Goal: Task Accomplishment & Management: Use online tool/utility

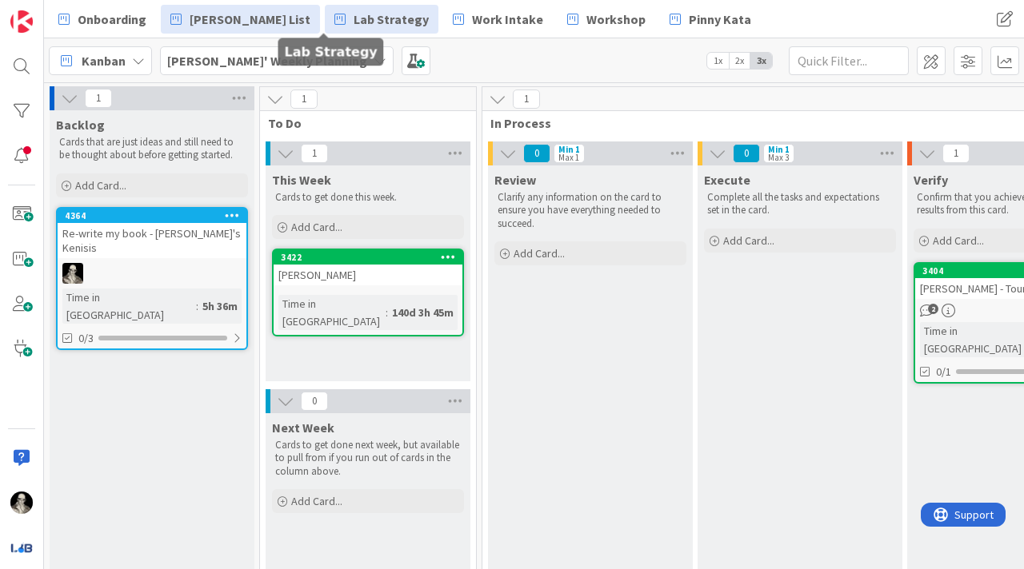
click at [354, 15] on span "Lab Strategy" at bounding box center [391, 19] width 75 height 19
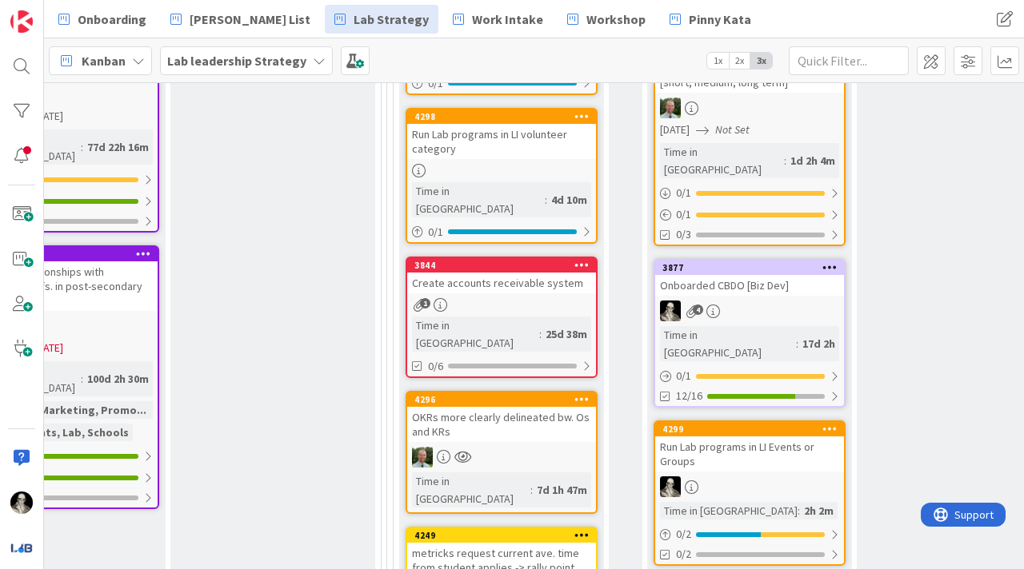
scroll to position [847, 2115]
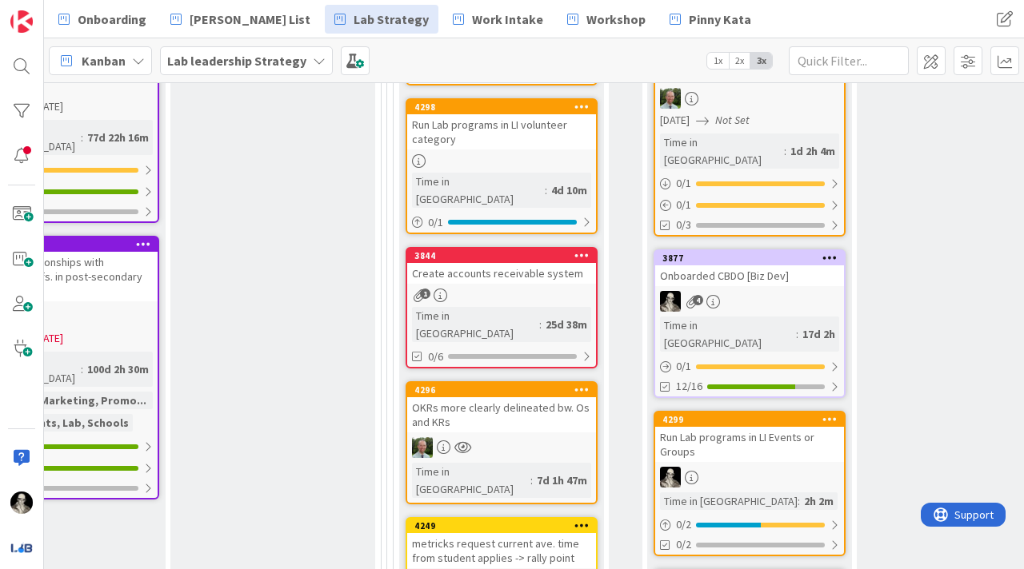
click at [765, 291] on div "4" at bounding box center [749, 301] width 189 height 21
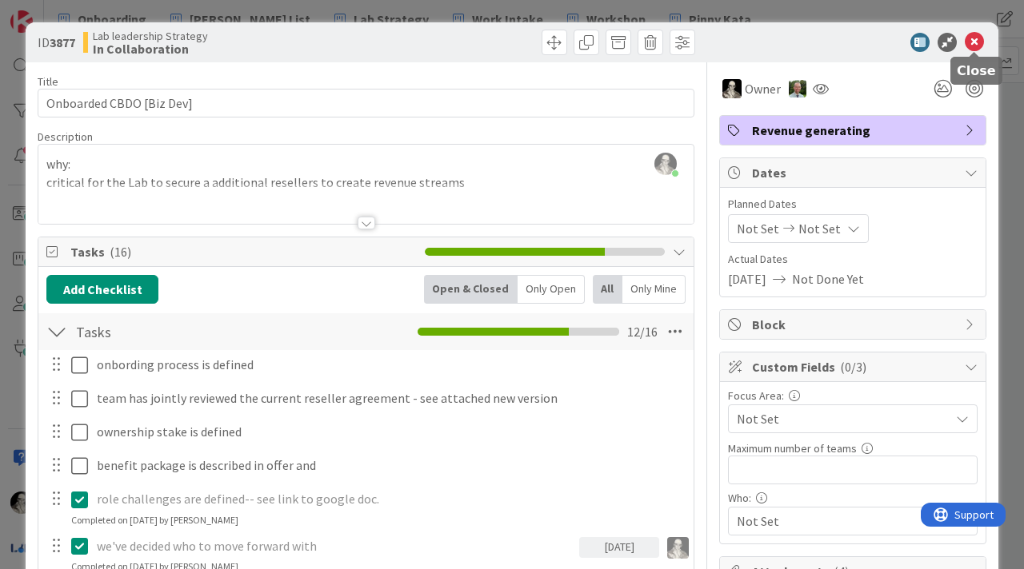
click at [972, 36] on icon at bounding box center [974, 42] width 19 height 19
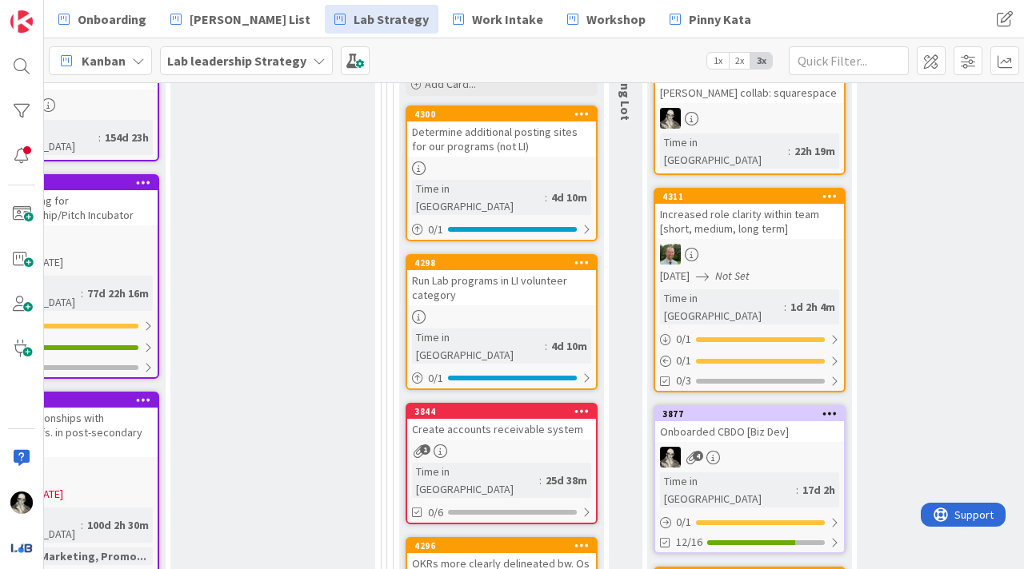
scroll to position [684, 2115]
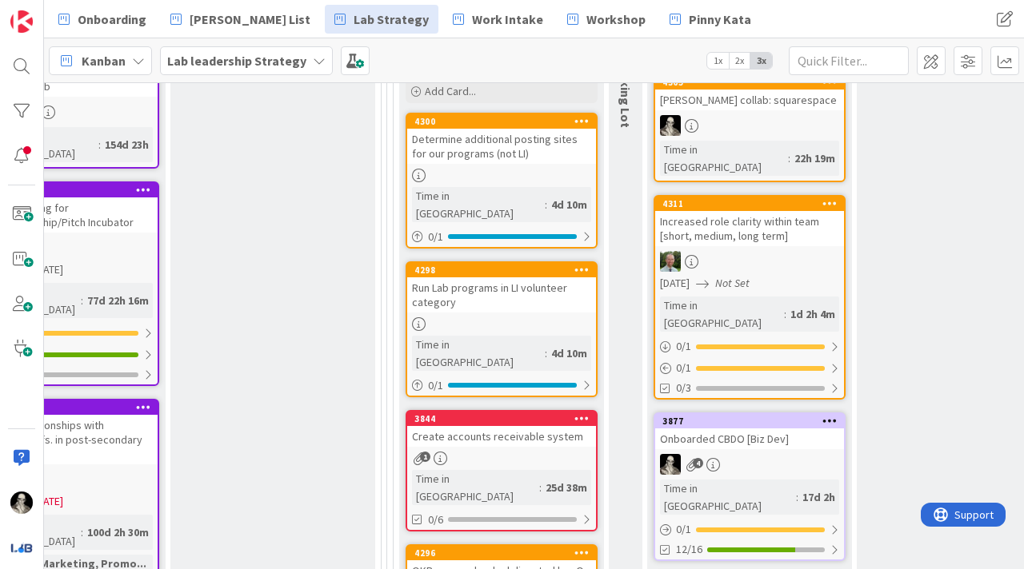
click at [773, 211] on div "Increased role clarity within team [short, medium, long term]" at bounding box center [749, 228] width 189 height 35
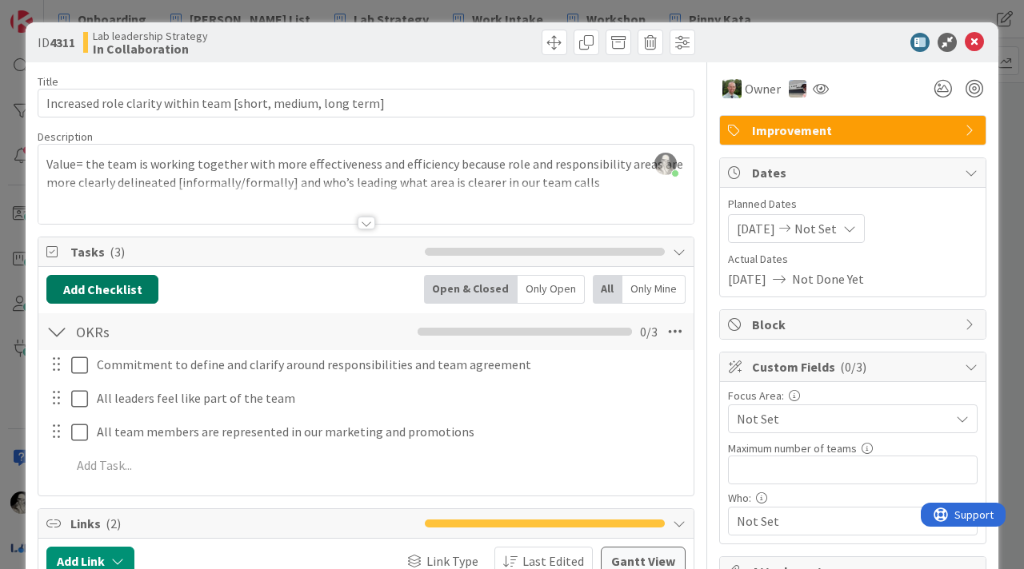
click at [127, 283] on button "Add Checklist" at bounding box center [102, 289] width 112 height 29
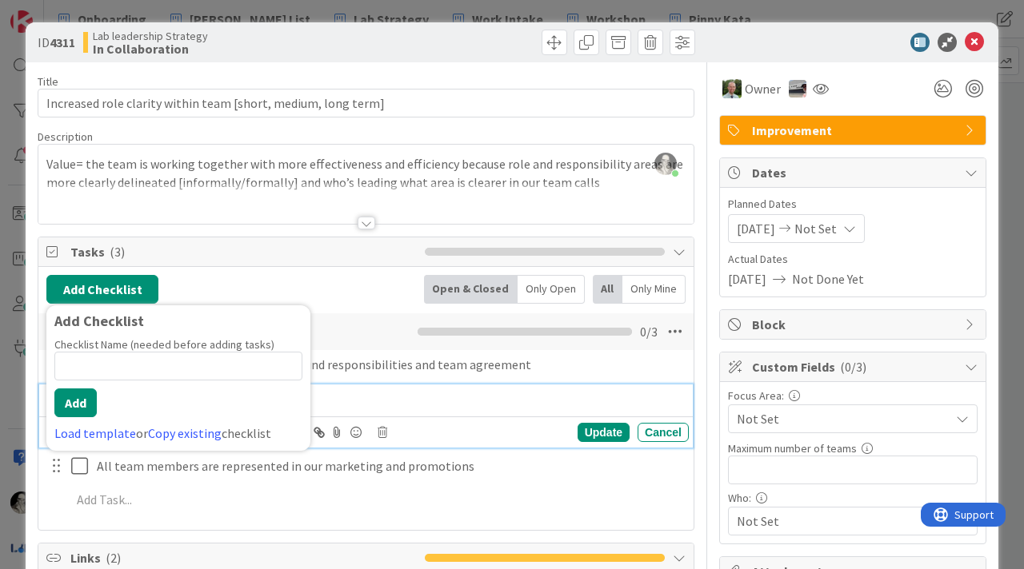
click at [408, 385] on div "All leaders feel like part of the team" at bounding box center [389, 399] width 598 height 28
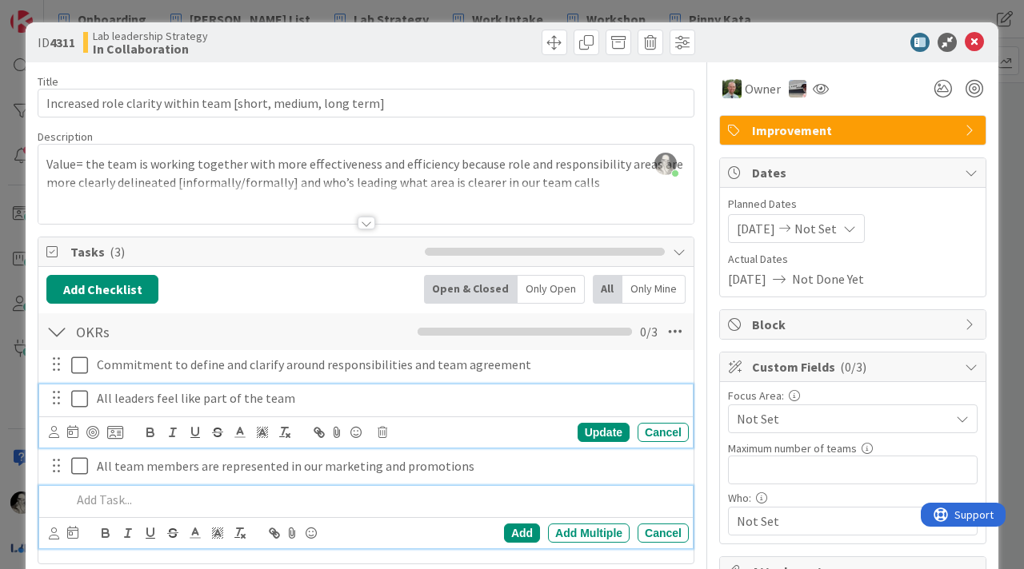
click at [142, 497] on p at bounding box center [376, 500] width 611 height 18
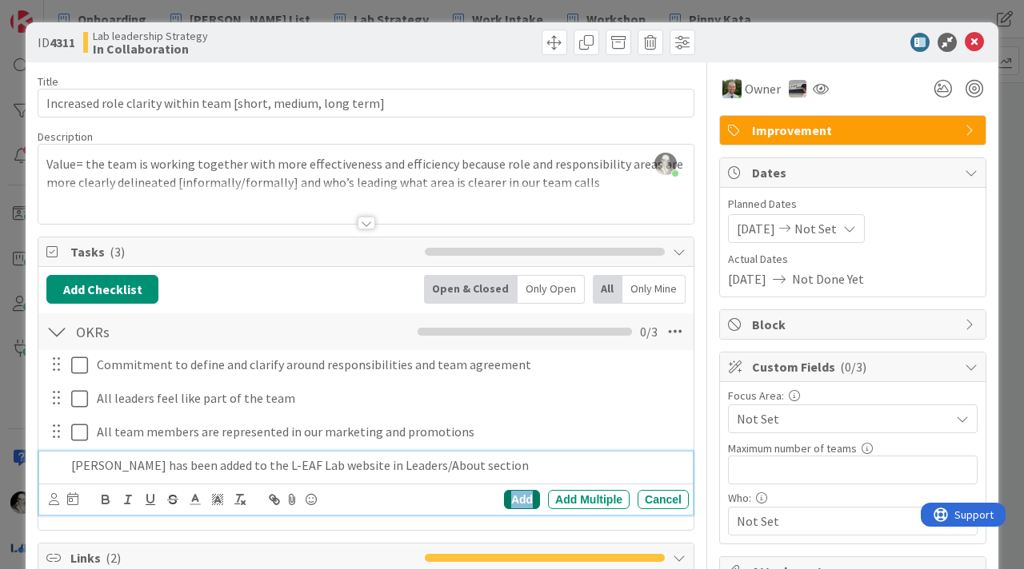
click at [512, 491] on div "Add" at bounding box center [522, 499] width 36 height 19
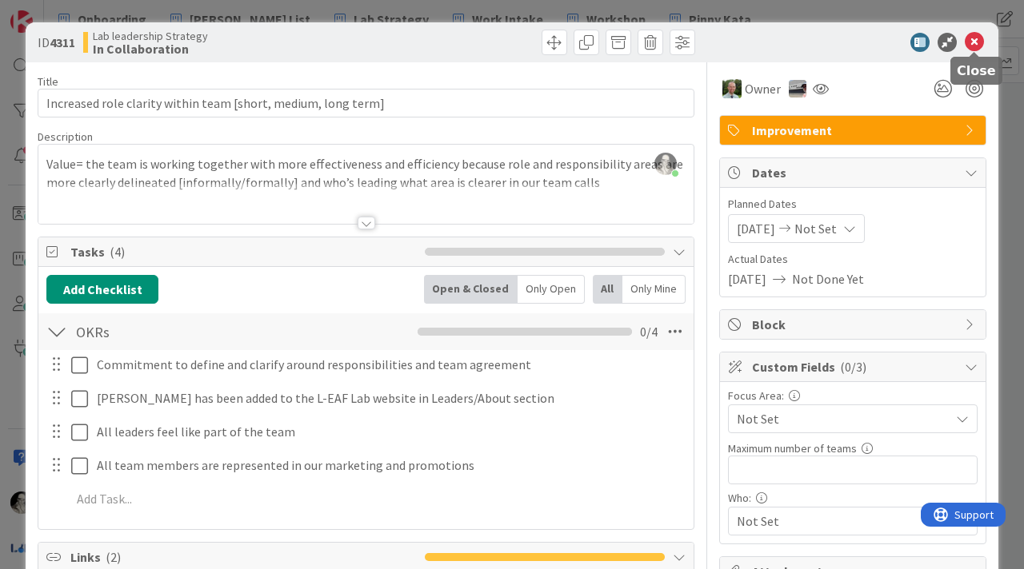
click at [972, 41] on icon at bounding box center [974, 42] width 19 height 19
